Goal: Task Accomplishment & Management: Manage account settings

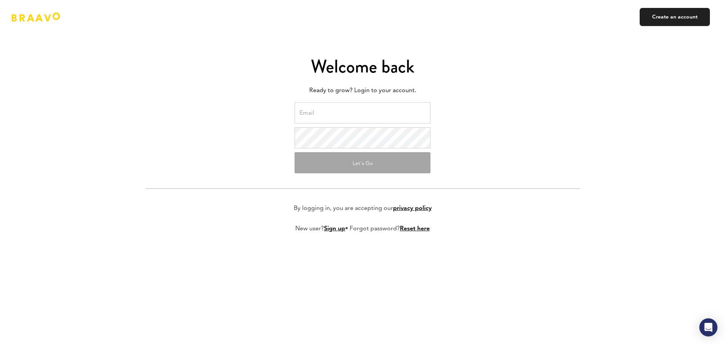
type input "[PERSON_NAME][EMAIL_ADDRESS][DOMAIN_NAME]"
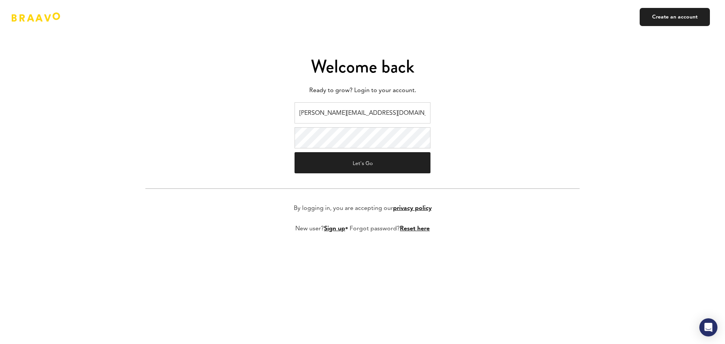
click at [366, 175] on form "colin@lisanfinance.us Let's Go By logging in, you are accepting our privacy pol…" at bounding box center [362, 173] width 434 height 142
click at [382, 153] on button "Let's Go" at bounding box center [363, 162] width 136 height 21
click at [363, 162] on button "Let's Go" at bounding box center [363, 162] width 136 height 21
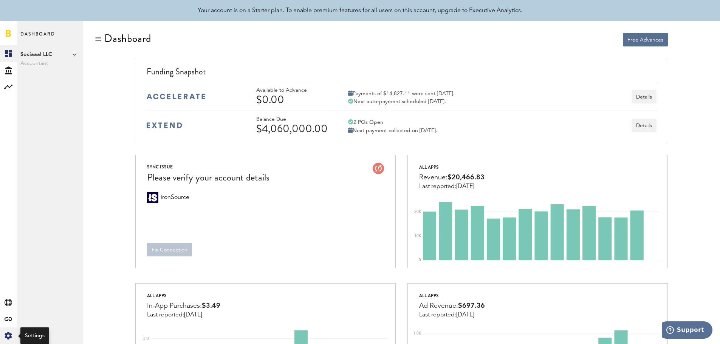
click at [8, 332] on icon at bounding box center [8, 336] width 7 height 8
click at [35, 52] on link "Profile" at bounding box center [50, 53] width 66 height 17
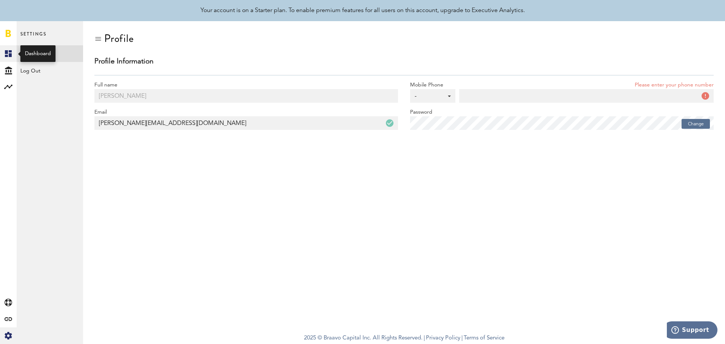
click at [10, 54] on icon at bounding box center [8, 53] width 7 height 7
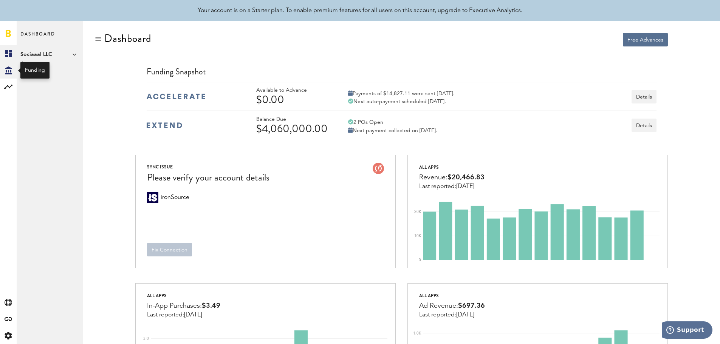
click at [6, 69] on icon "Created with Sketch." at bounding box center [8, 70] width 7 height 8
click at [11, 82] on rect at bounding box center [8, 86] width 9 height 9
click at [5, 70] on icon "Created with Sketch." at bounding box center [8, 70] width 7 height 8
click at [8, 57] on link "Created with Sketch." at bounding box center [8, 53] width 17 height 17
click at [46, 64] on span "Accountant" at bounding box center [49, 63] width 59 height 9
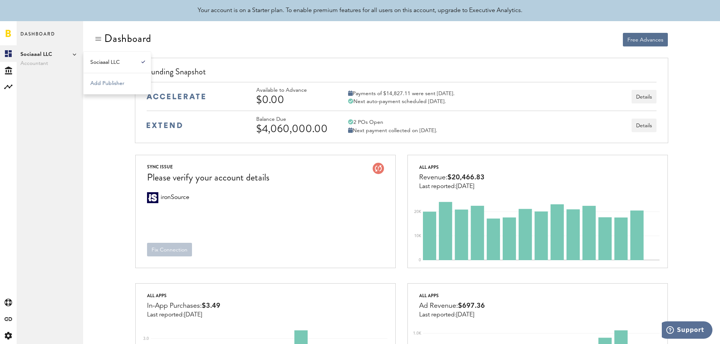
click at [46, 63] on span "Accountant" at bounding box center [49, 63] width 59 height 9
click at [52, 109] on div "Dashboard Sociaaal LLC Accountant Sociaaal LLC Add Publisher" at bounding box center [50, 182] width 66 height 323
click at [6, 335] on icon at bounding box center [8, 336] width 7 height 8
click at [33, 58] on link "Profile" at bounding box center [50, 53] width 66 height 17
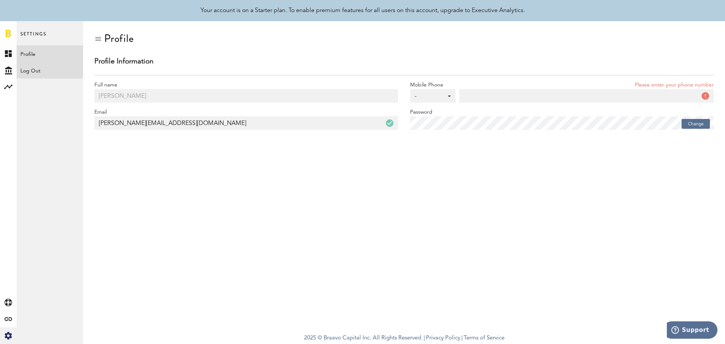
click at [33, 67] on div "Log Out" at bounding box center [50, 69] width 66 height 14
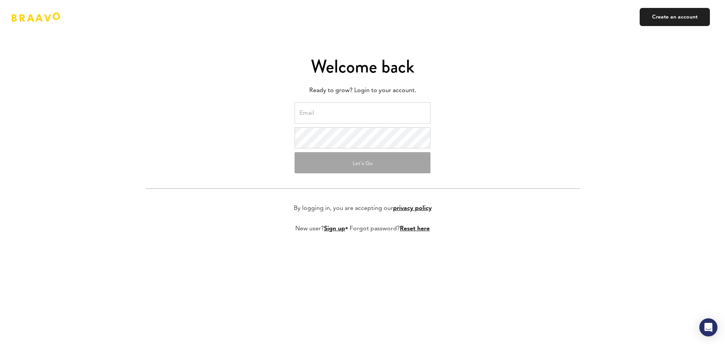
click at [484, 116] on form "Let's Go By logging in, you are accepting our privacy policy New user? Sign up …" at bounding box center [362, 173] width 434 height 142
